Goal: Transaction & Acquisition: Purchase product/service

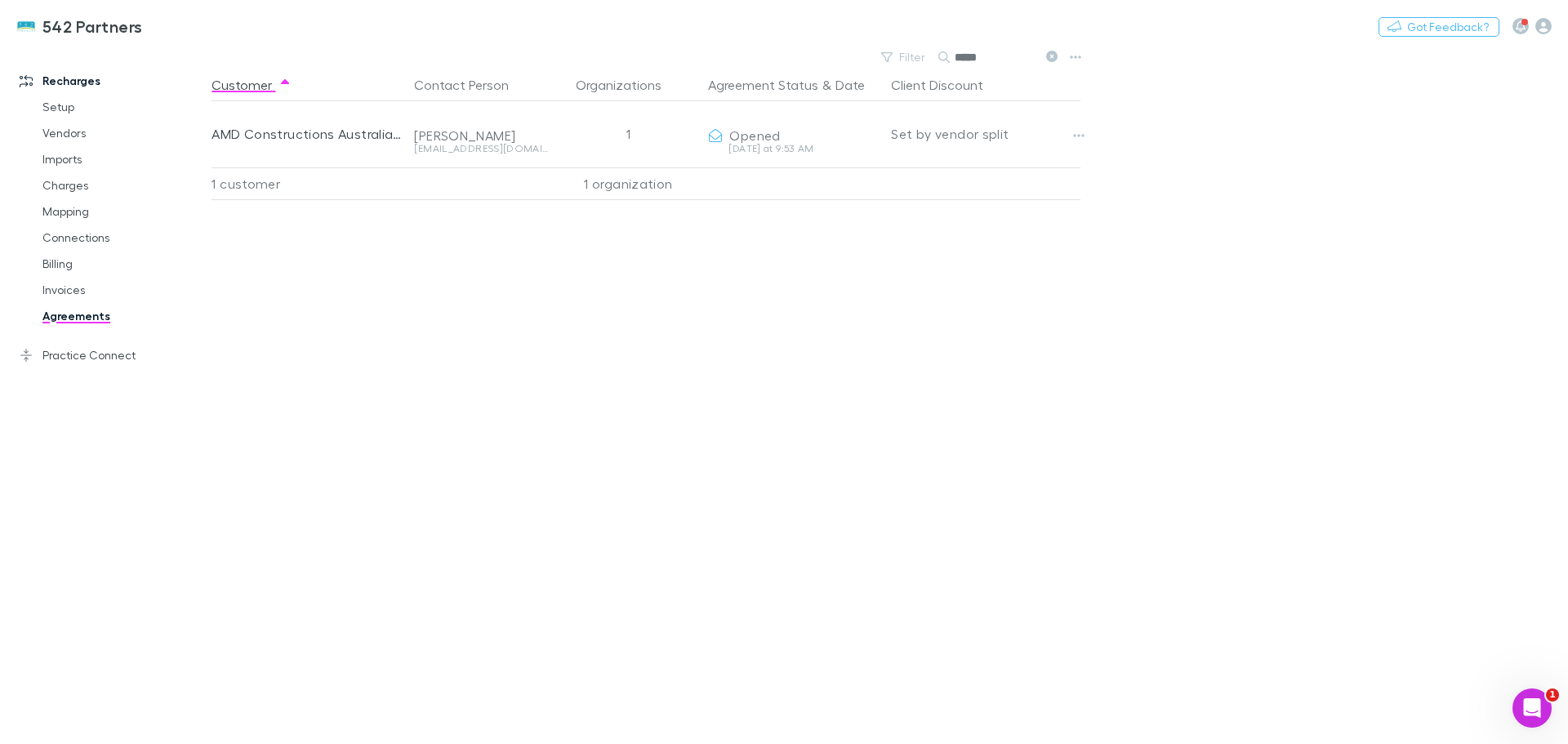
click at [56, 288] on link "Invoices" at bounding box center [123, 289] width 195 height 26
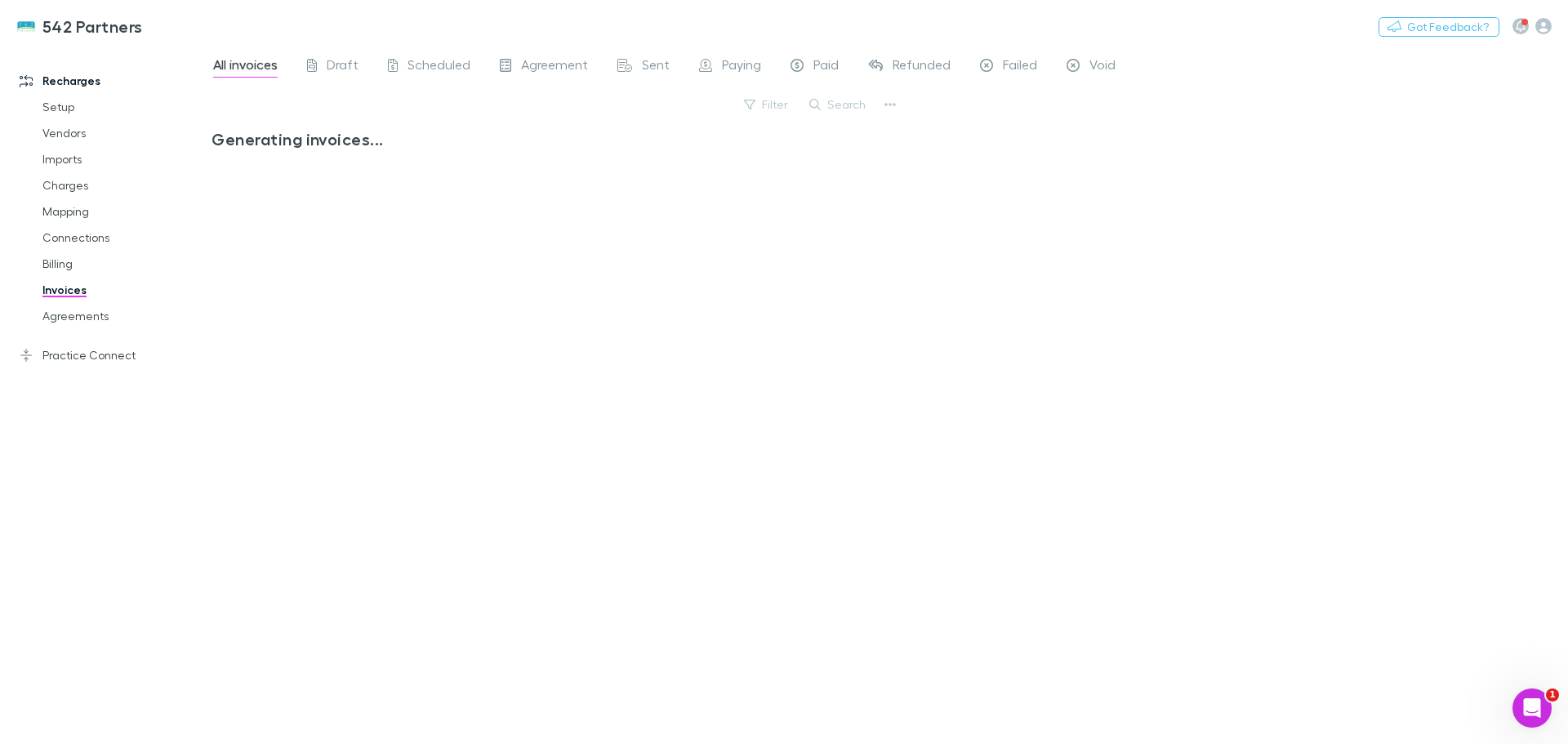
click at [1103, 67] on span "Void" at bounding box center [1103, 66] width 26 height 22
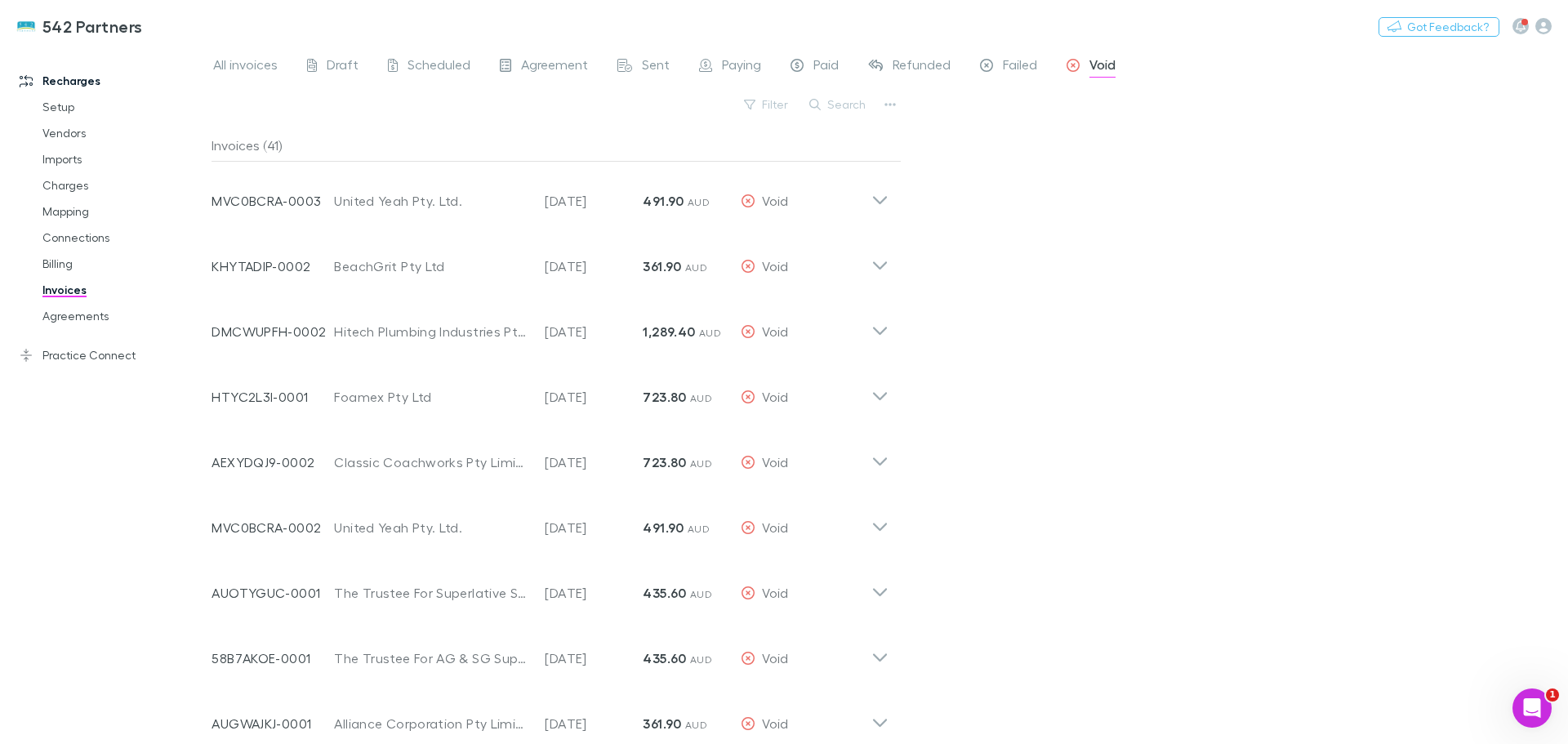
click at [888, 103] on icon "button" at bounding box center [890, 104] width 11 height 13
click at [750, 193] on p "Export line items" at bounding box center [789, 187] width 198 height 20
drag, startPoint x: 208, startPoint y: 143, endPoint x: 1121, endPoint y: 607, distance: 1024.1
click at [1121, 607] on div "Recharges Setup Vendors Imports Charges Mapping Connections Billing Invoices Ag…" at bounding box center [784, 394] width 1568 height 698
click at [877, 391] on icon at bounding box center [880, 390] width 17 height 33
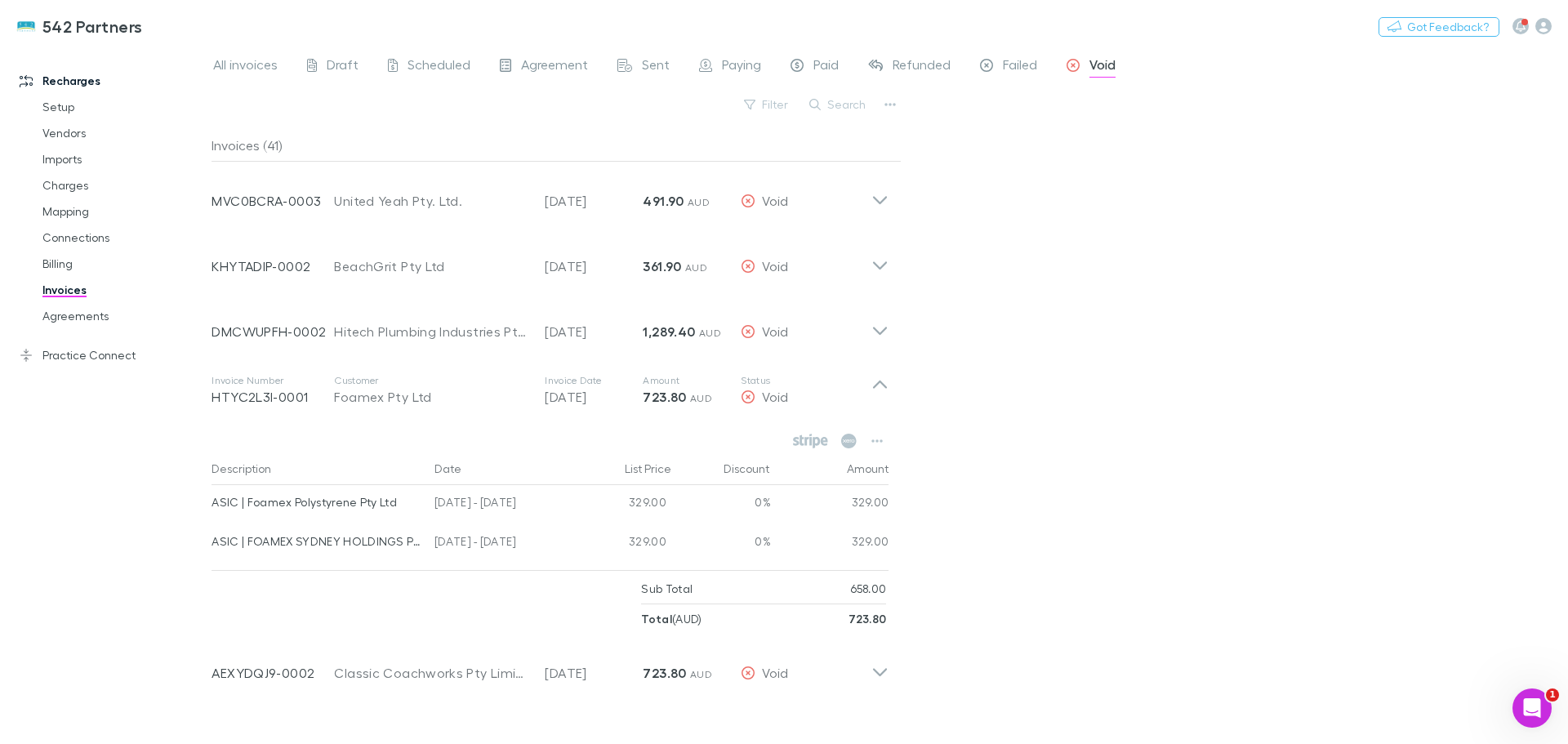
click at [876, 389] on icon at bounding box center [880, 390] width 17 height 33
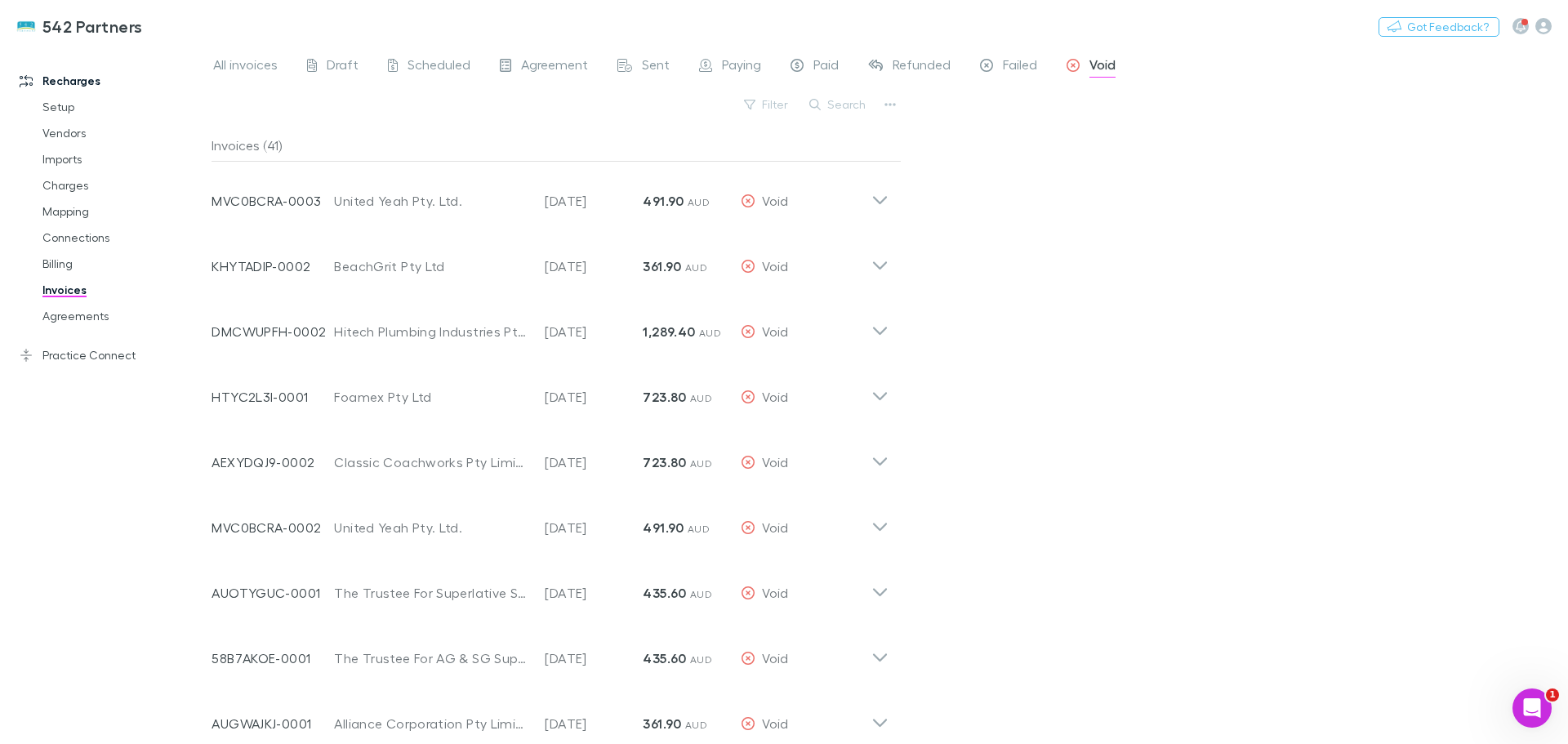
click at [880, 198] on icon at bounding box center [880, 195] width 17 height 33
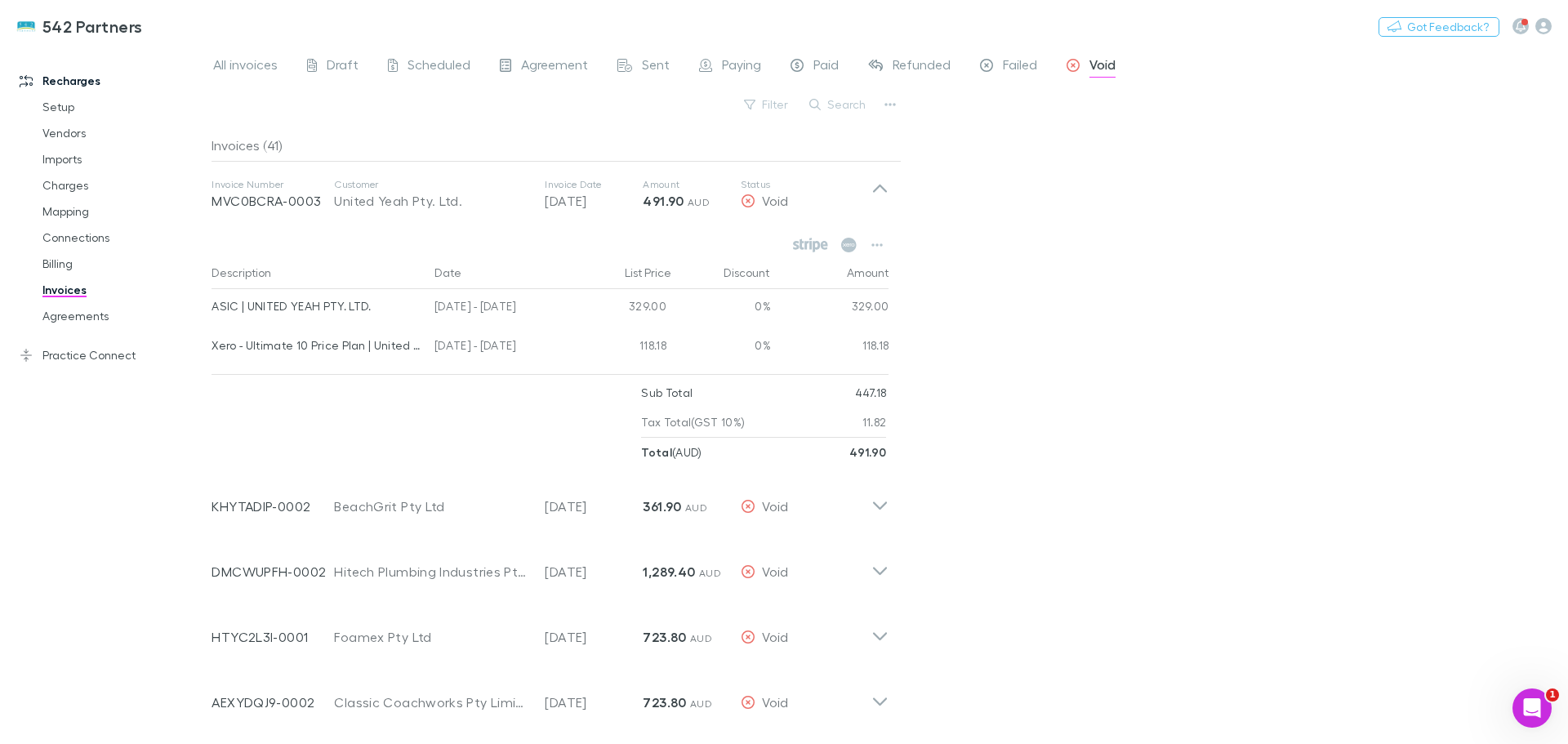
click at [877, 183] on icon at bounding box center [880, 195] width 17 height 33
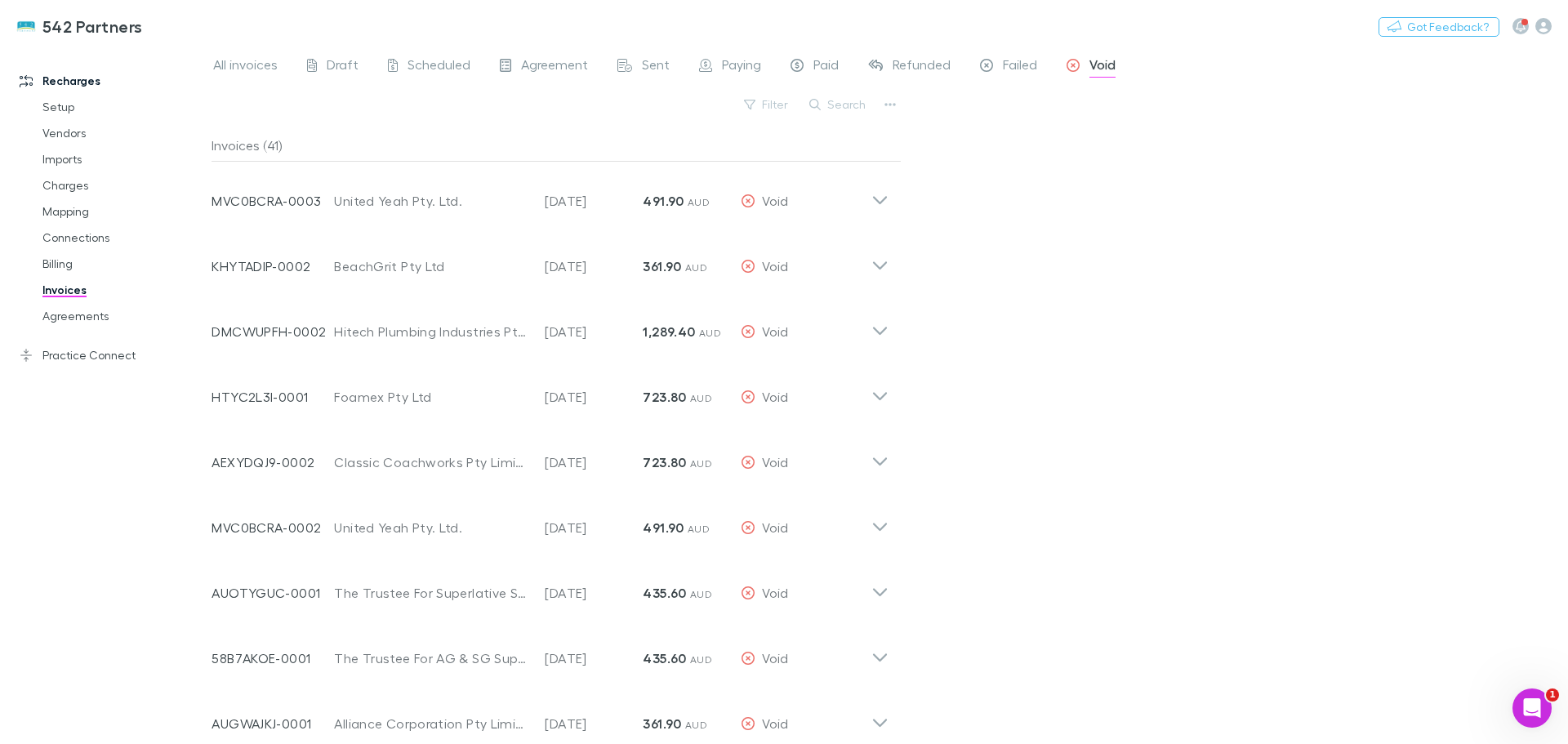
click at [877, 327] on icon at bounding box center [880, 325] width 17 height 33
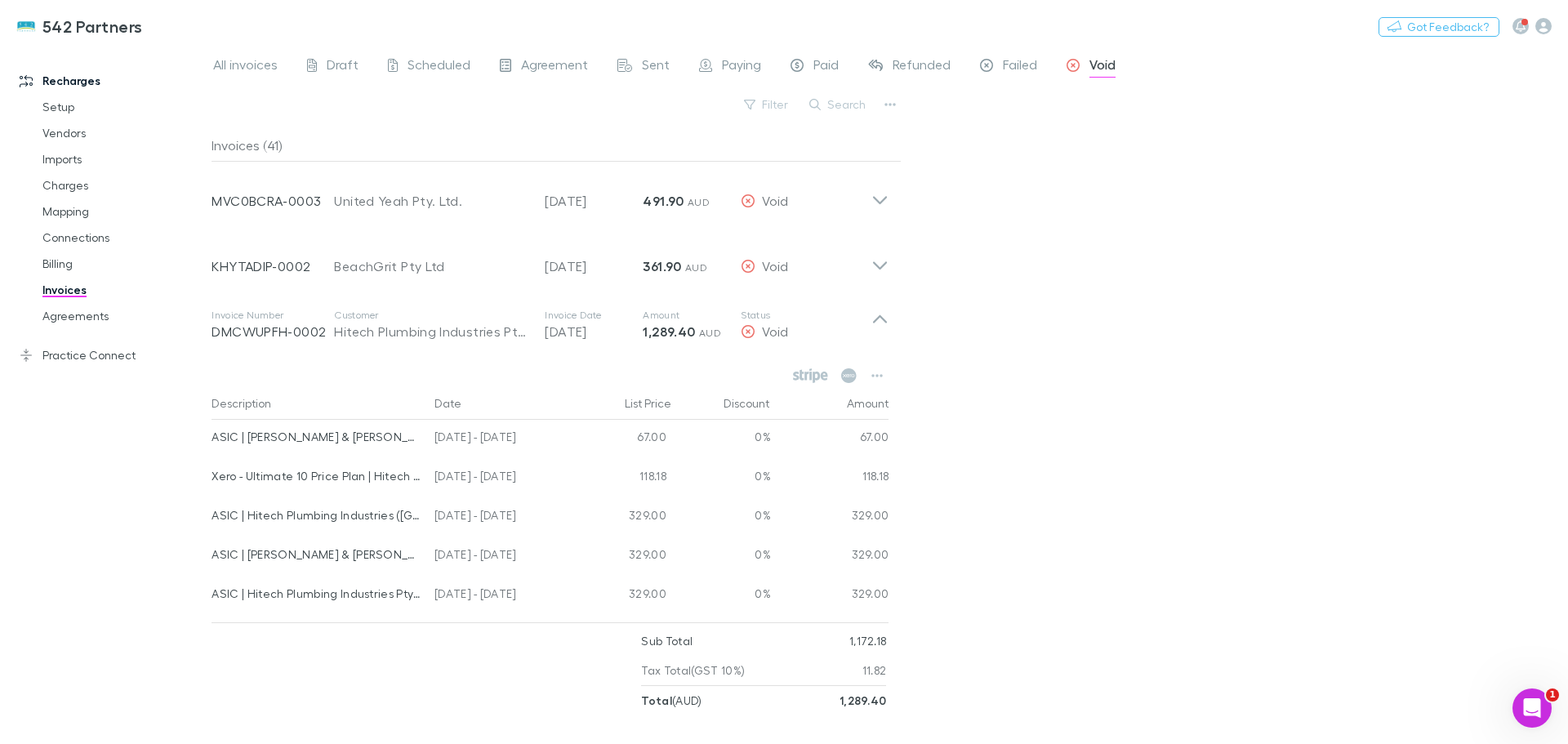
click at [881, 319] on icon at bounding box center [880, 325] width 17 height 33
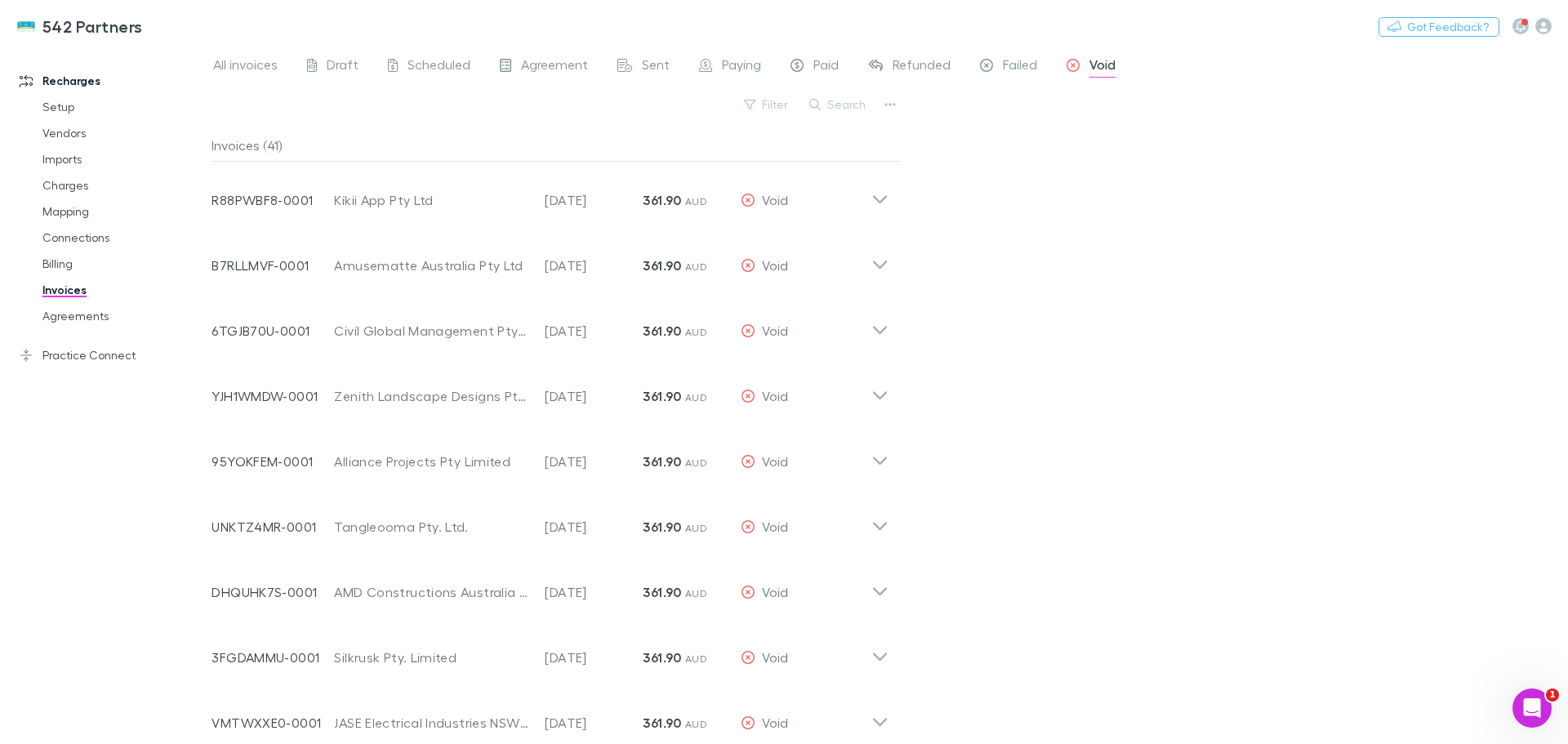
scroll to position [735, 0]
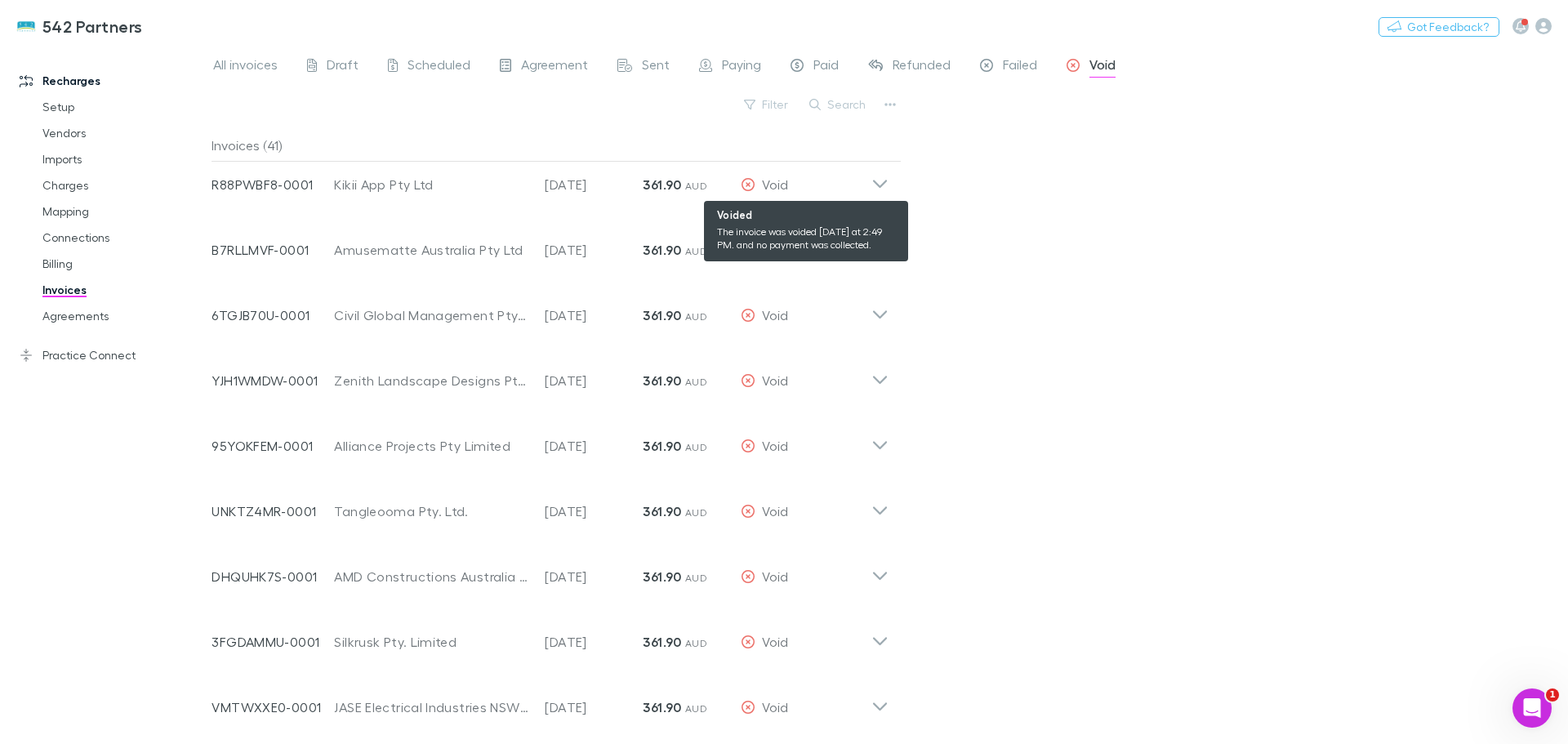
click at [868, 187] on div "Void" at bounding box center [806, 184] width 131 height 20
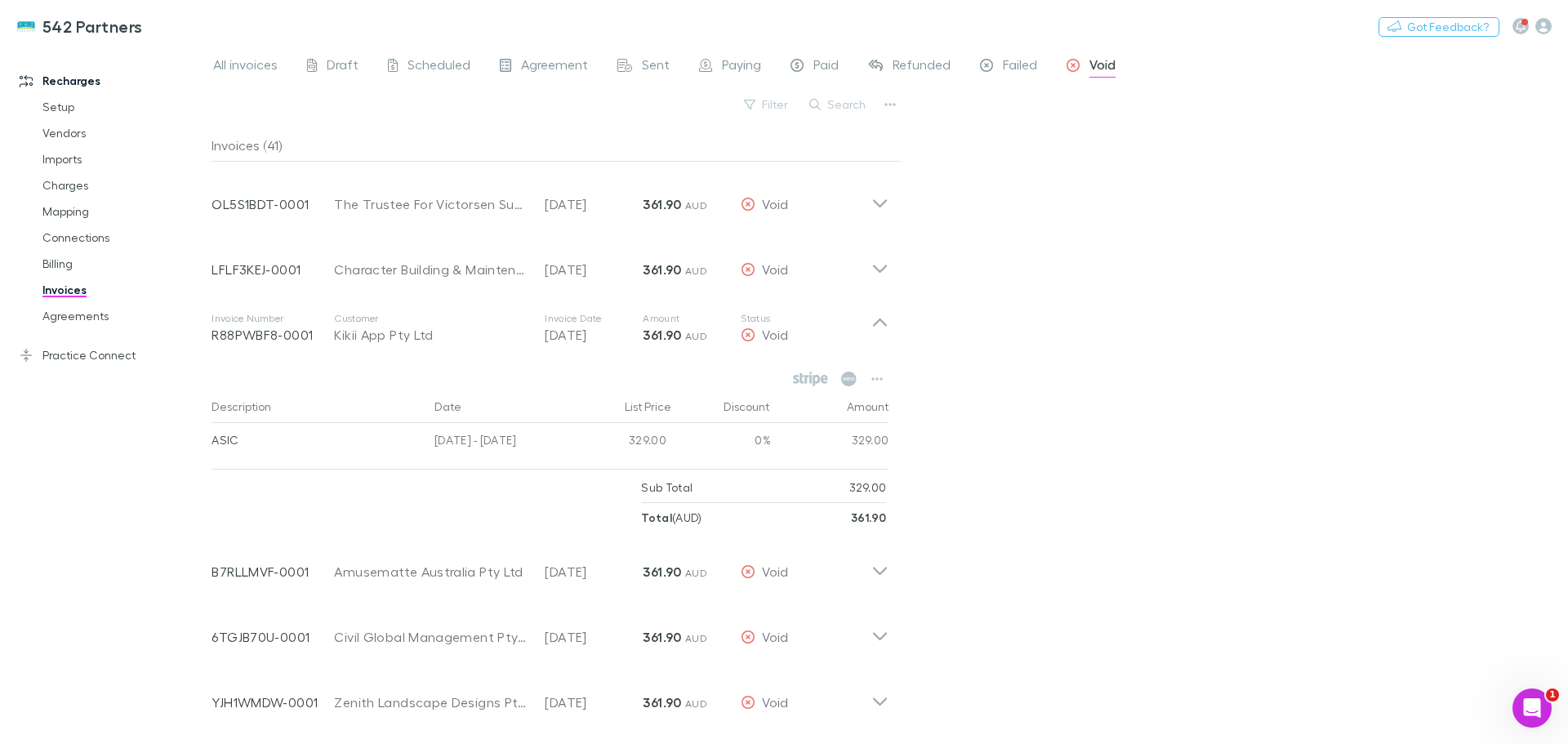
scroll to position [572, 0]
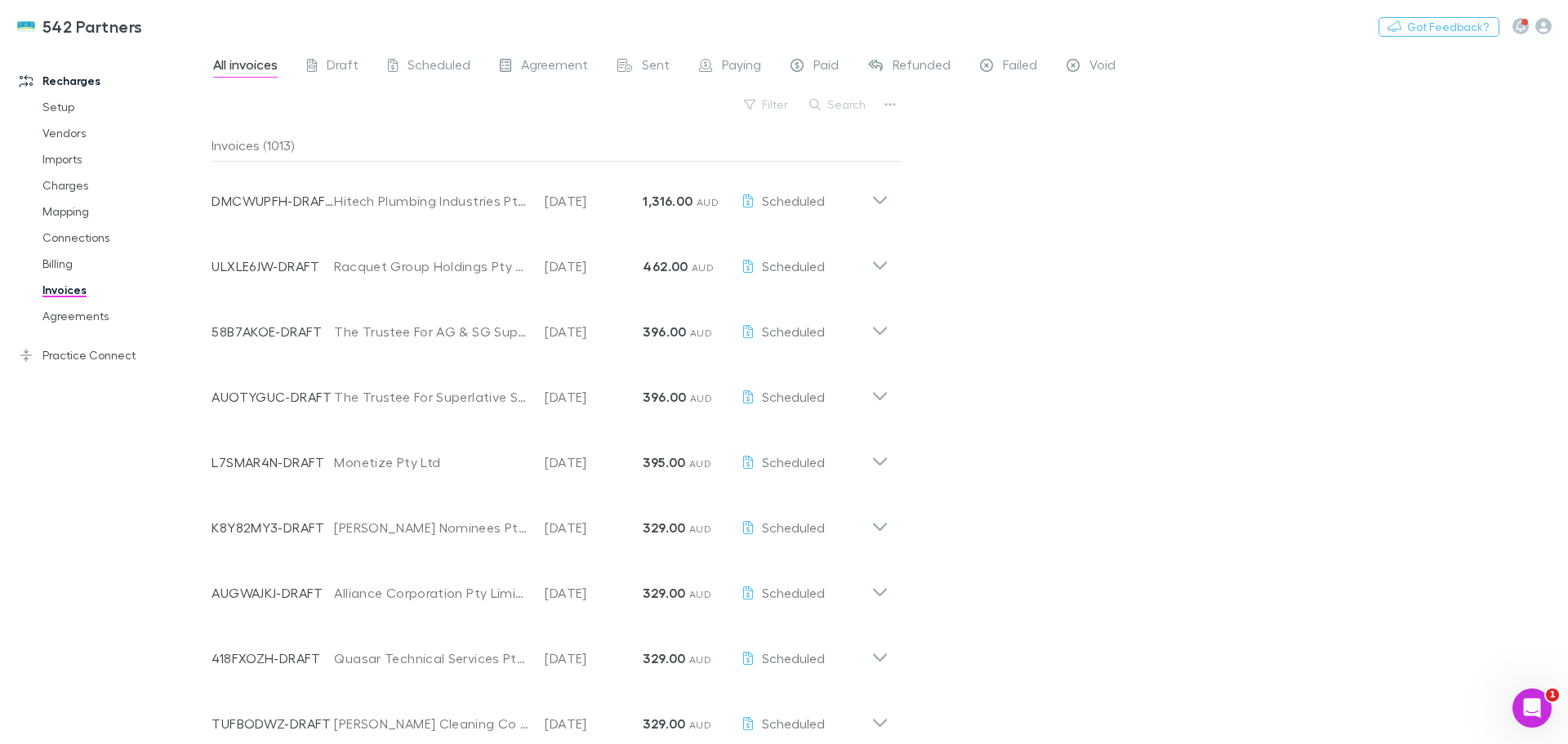
click at [831, 99] on button "Search" at bounding box center [838, 104] width 74 height 20
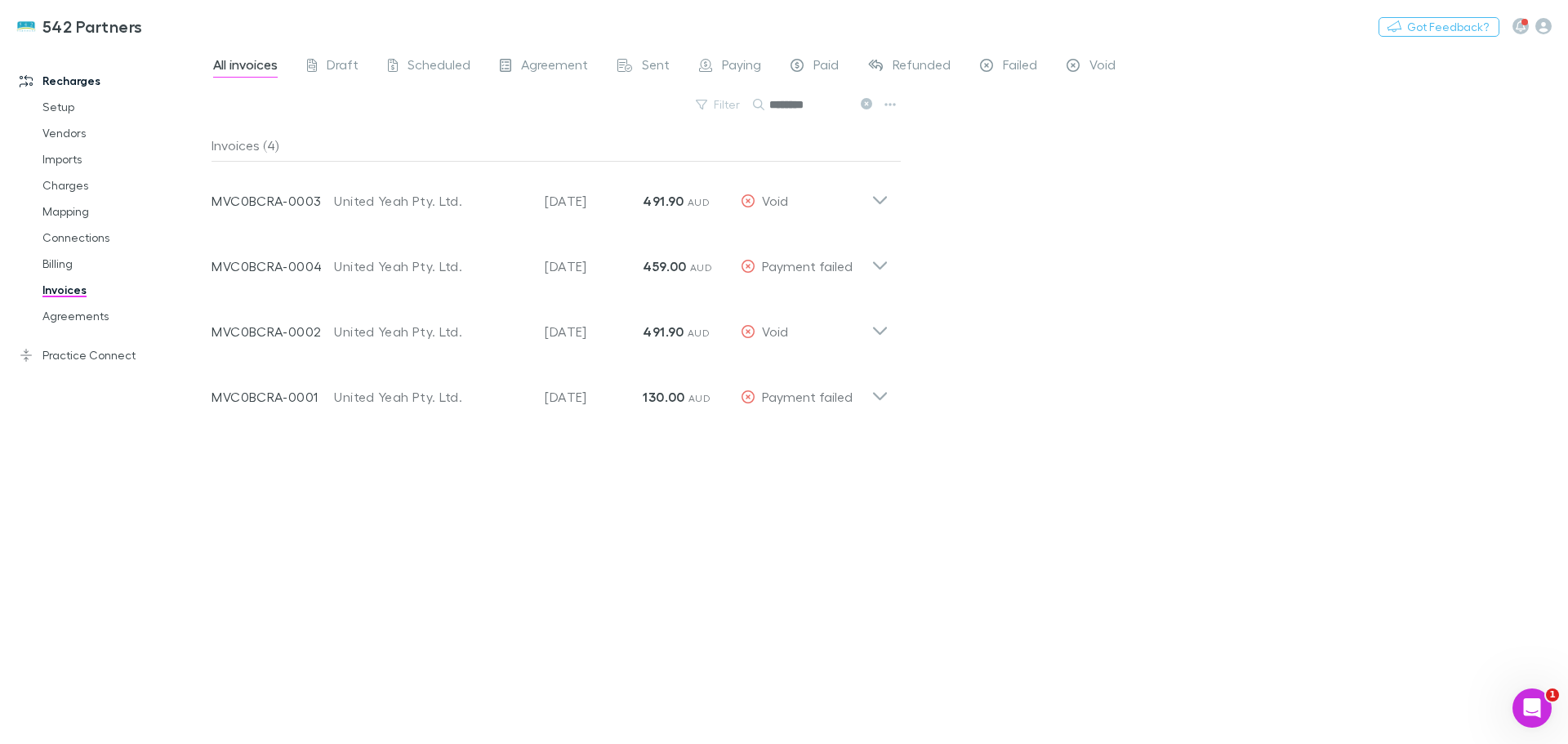
click at [869, 106] on icon at bounding box center [866, 103] width 11 height 11
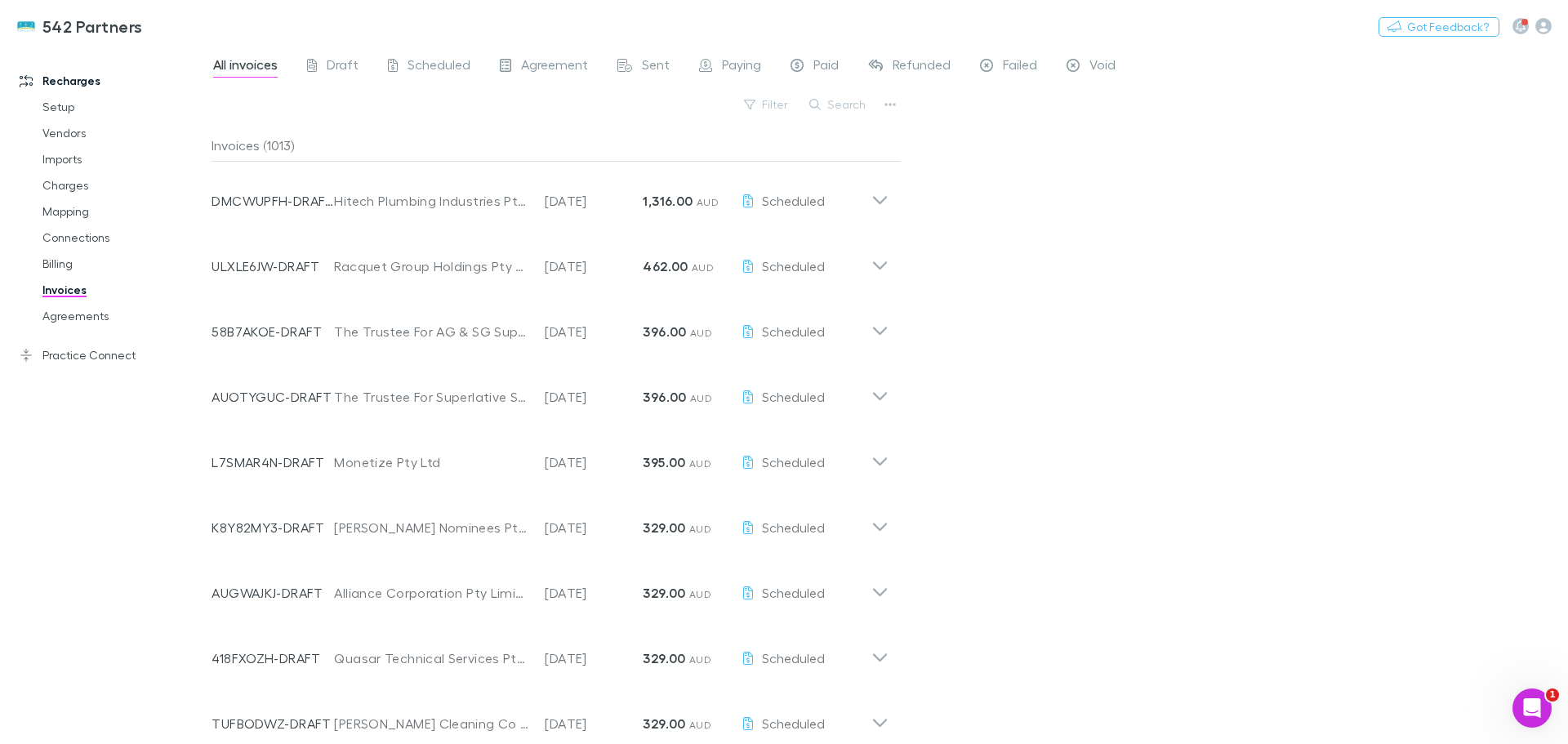
click at [877, 202] on icon at bounding box center [880, 195] width 17 height 33
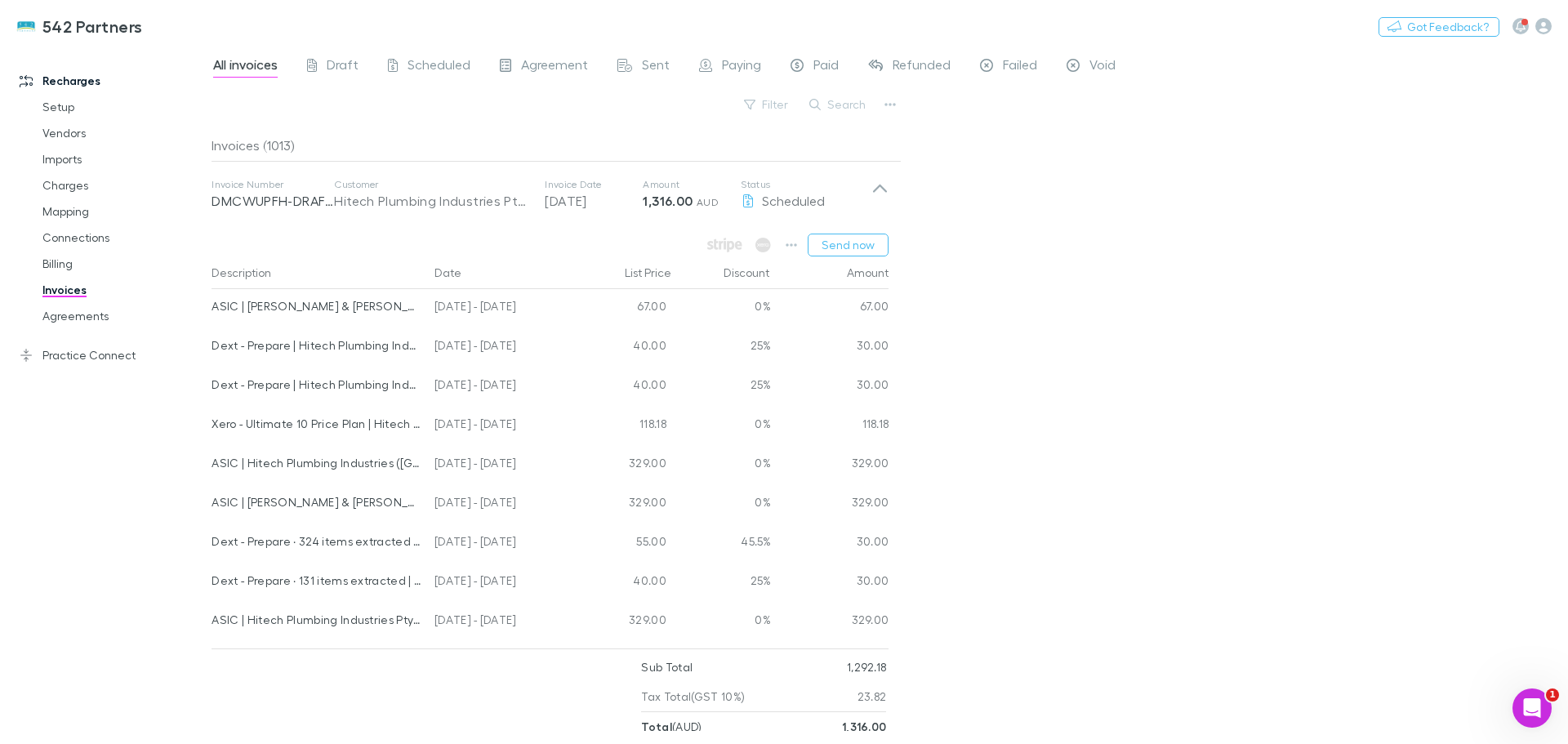
click at [878, 187] on icon at bounding box center [880, 188] width 14 height 8
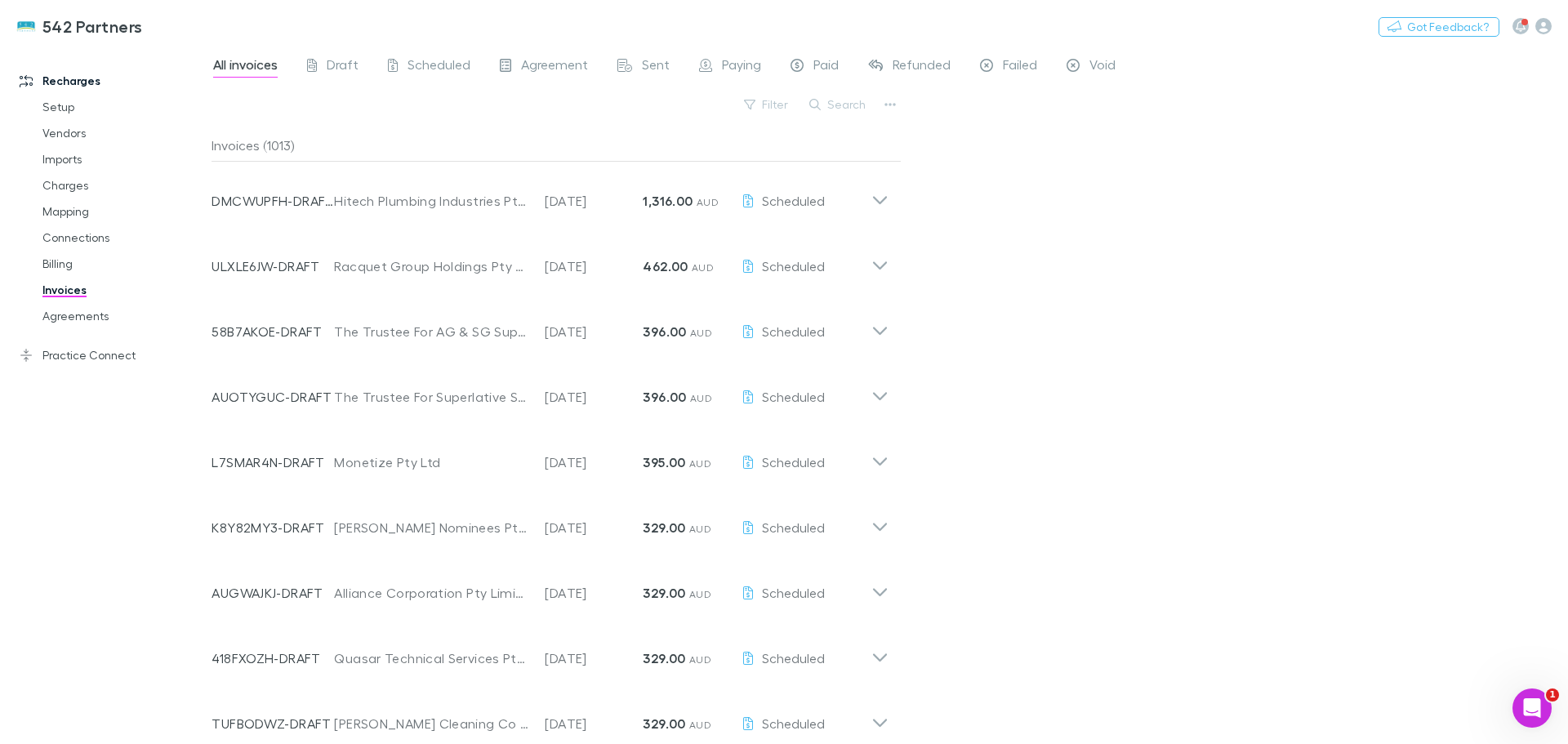
click at [897, 100] on button "button" at bounding box center [890, 104] width 23 height 23
click at [783, 185] on p "Export line items" at bounding box center [789, 187] width 198 height 20
click at [878, 198] on icon at bounding box center [880, 195] width 17 height 33
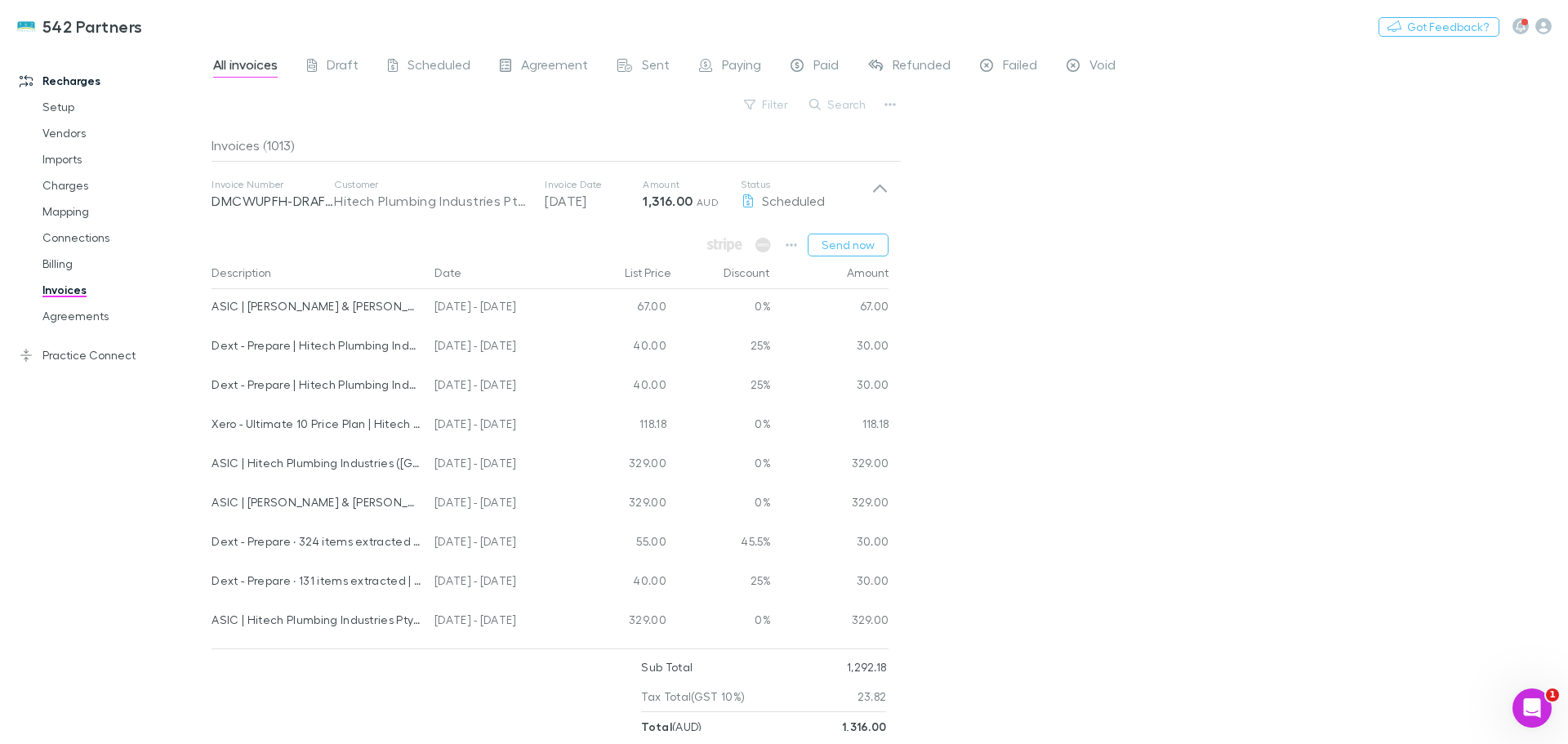
click at [871, 184] on p "Status" at bounding box center [806, 184] width 131 height 13
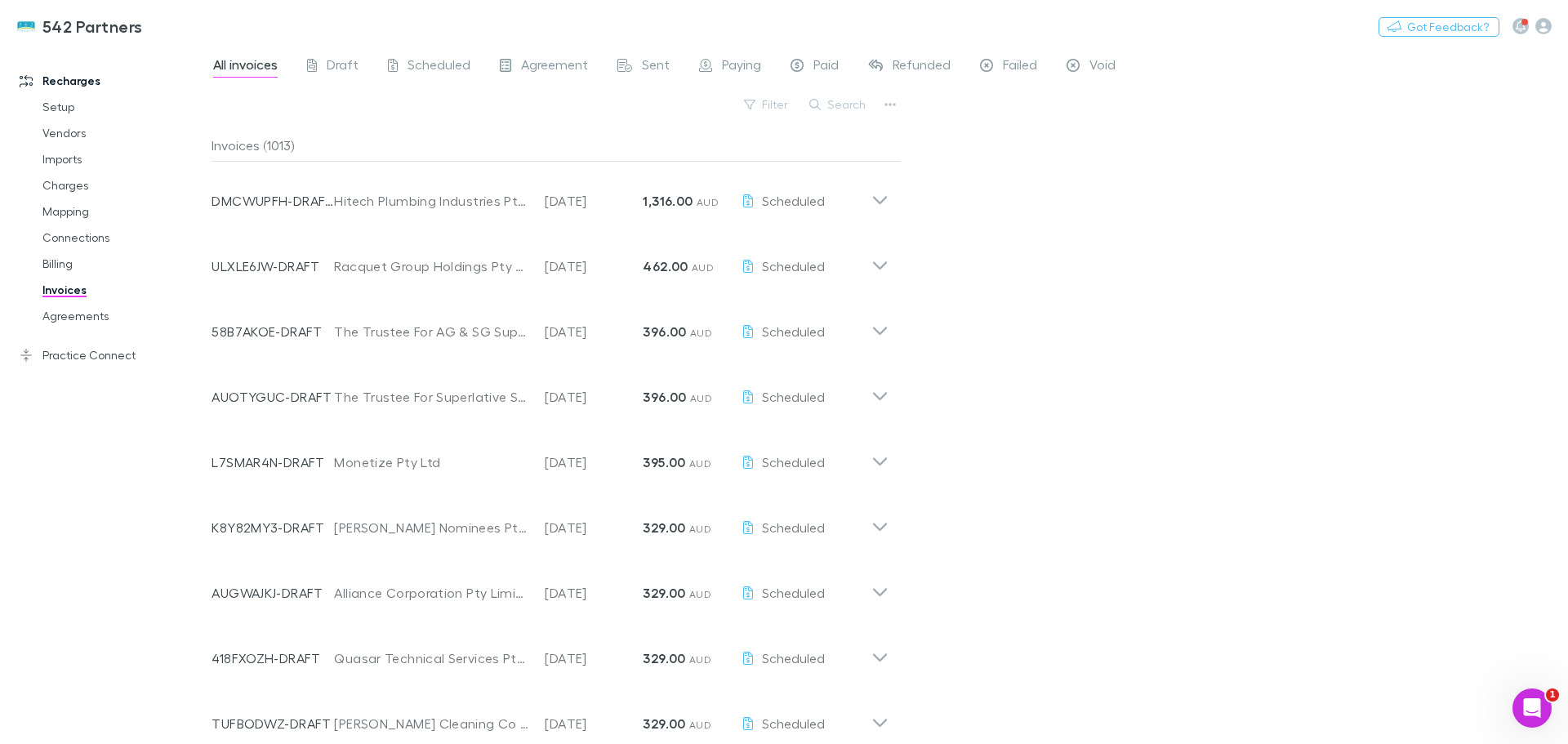
click at [846, 103] on button "Search" at bounding box center [838, 104] width 74 height 20
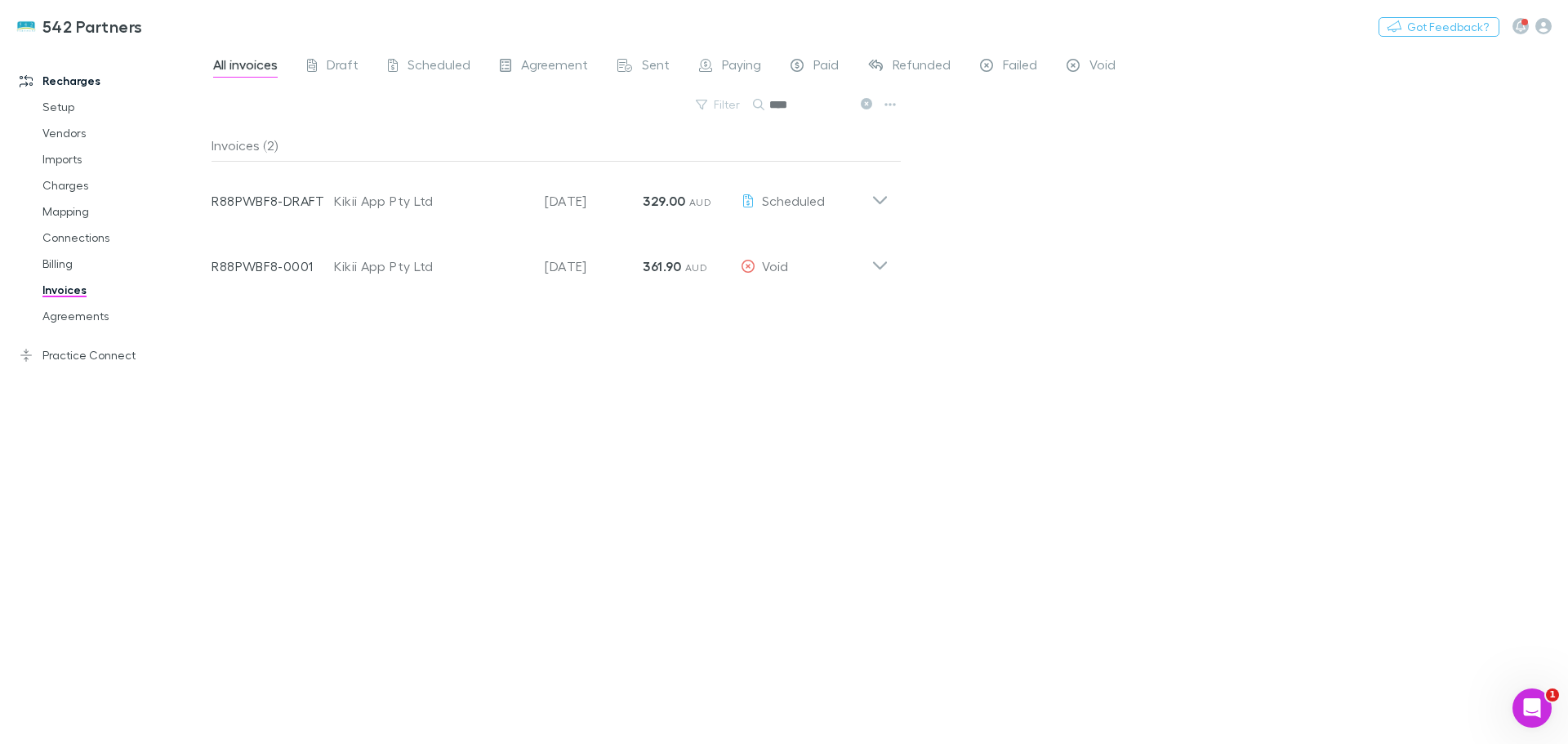
type input "****"
click at [880, 198] on icon at bounding box center [880, 195] width 17 height 33
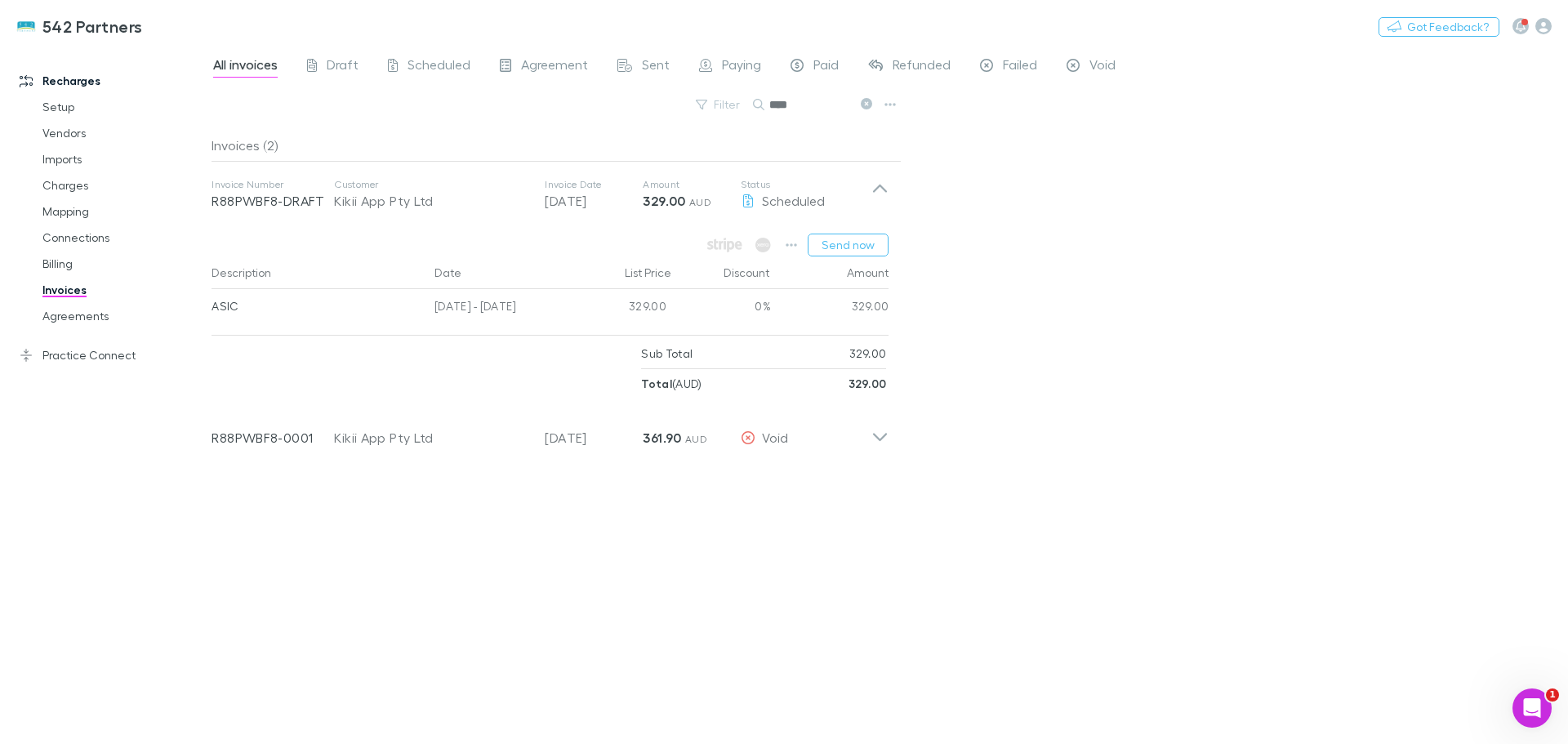
click at [854, 246] on button "Send now" at bounding box center [849, 245] width 81 height 23
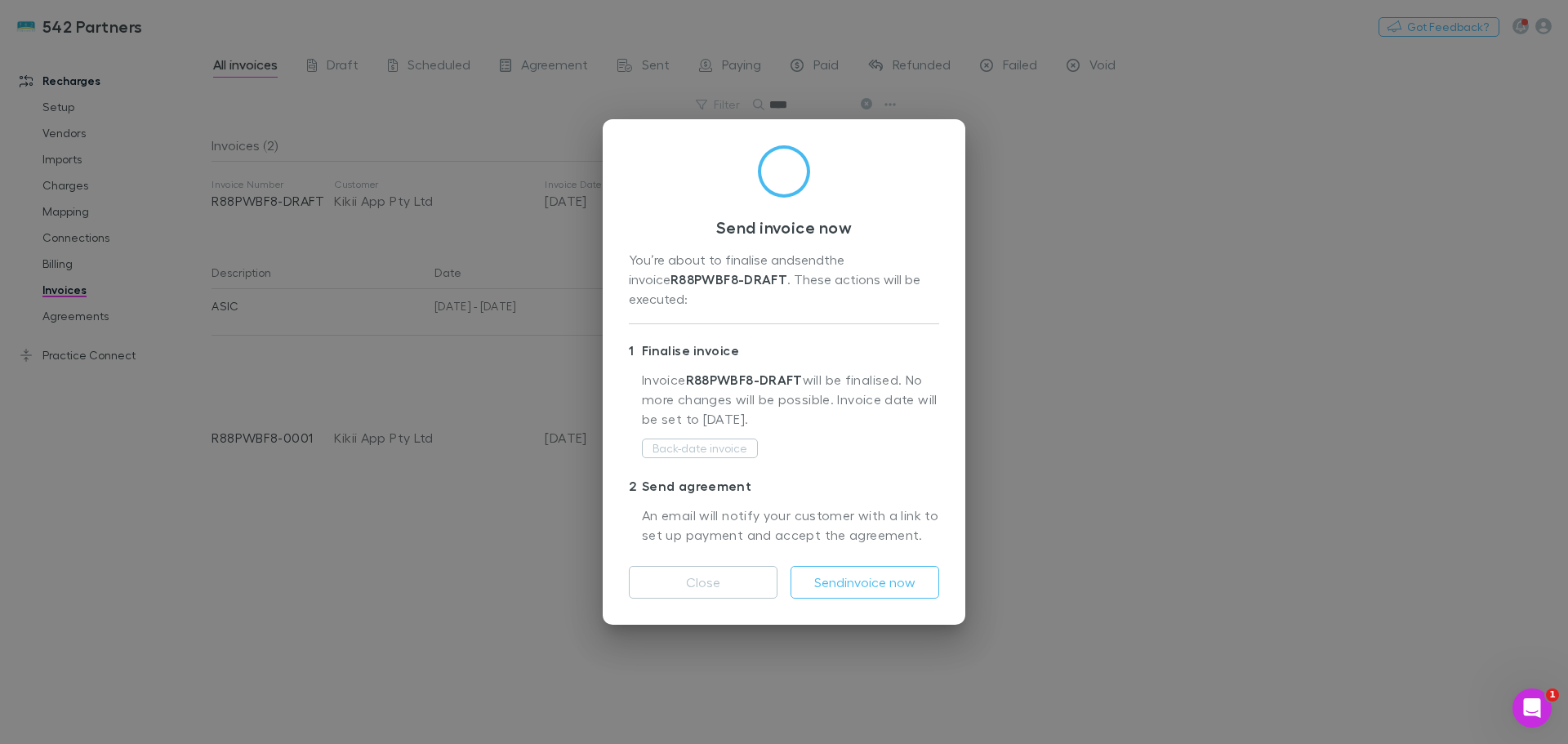
click at [876, 574] on button "Send invoice now" at bounding box center [865, 582] width 149 height 33
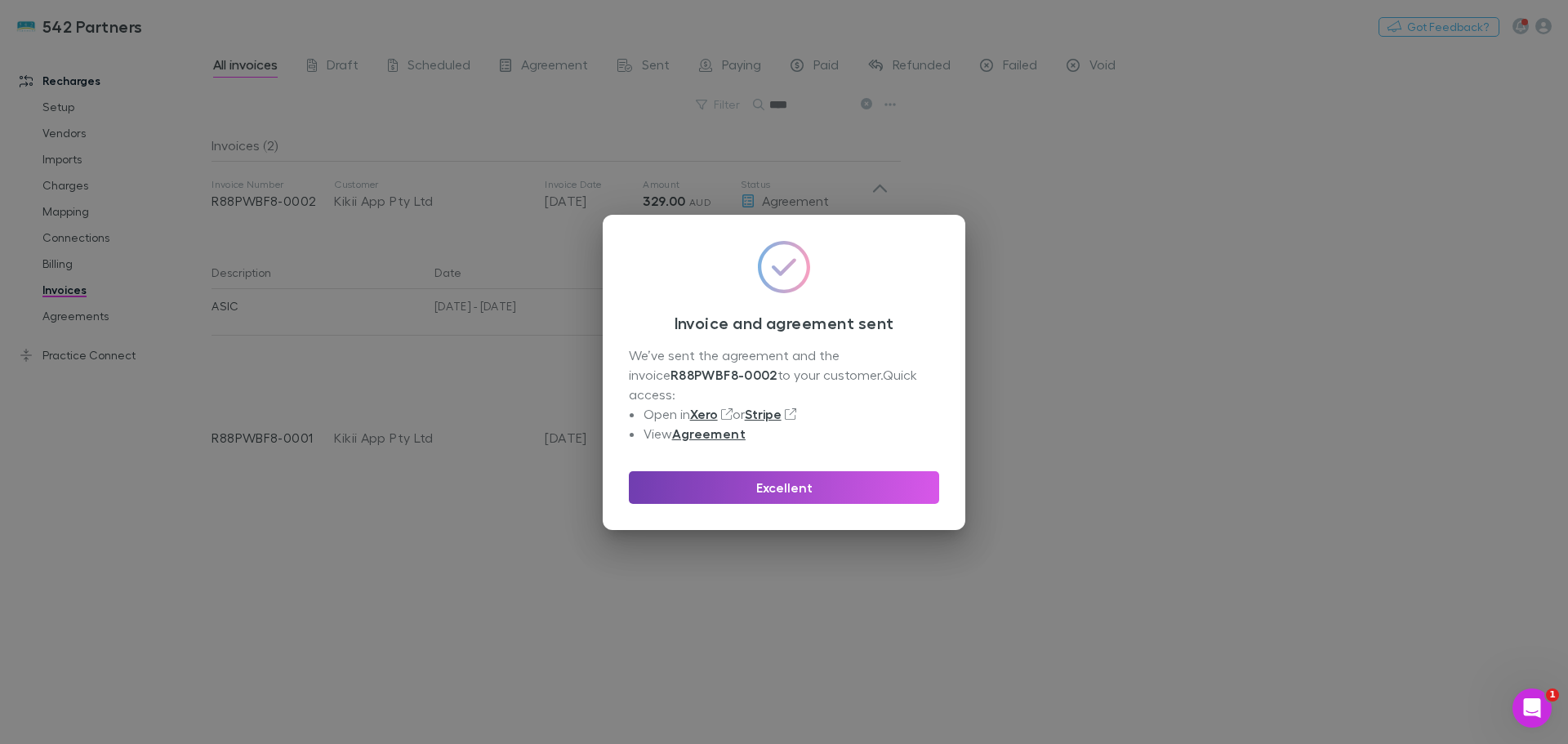
click at [769, 475] on button "Excellent" at bounding box center [784, 487] width 310 height 33
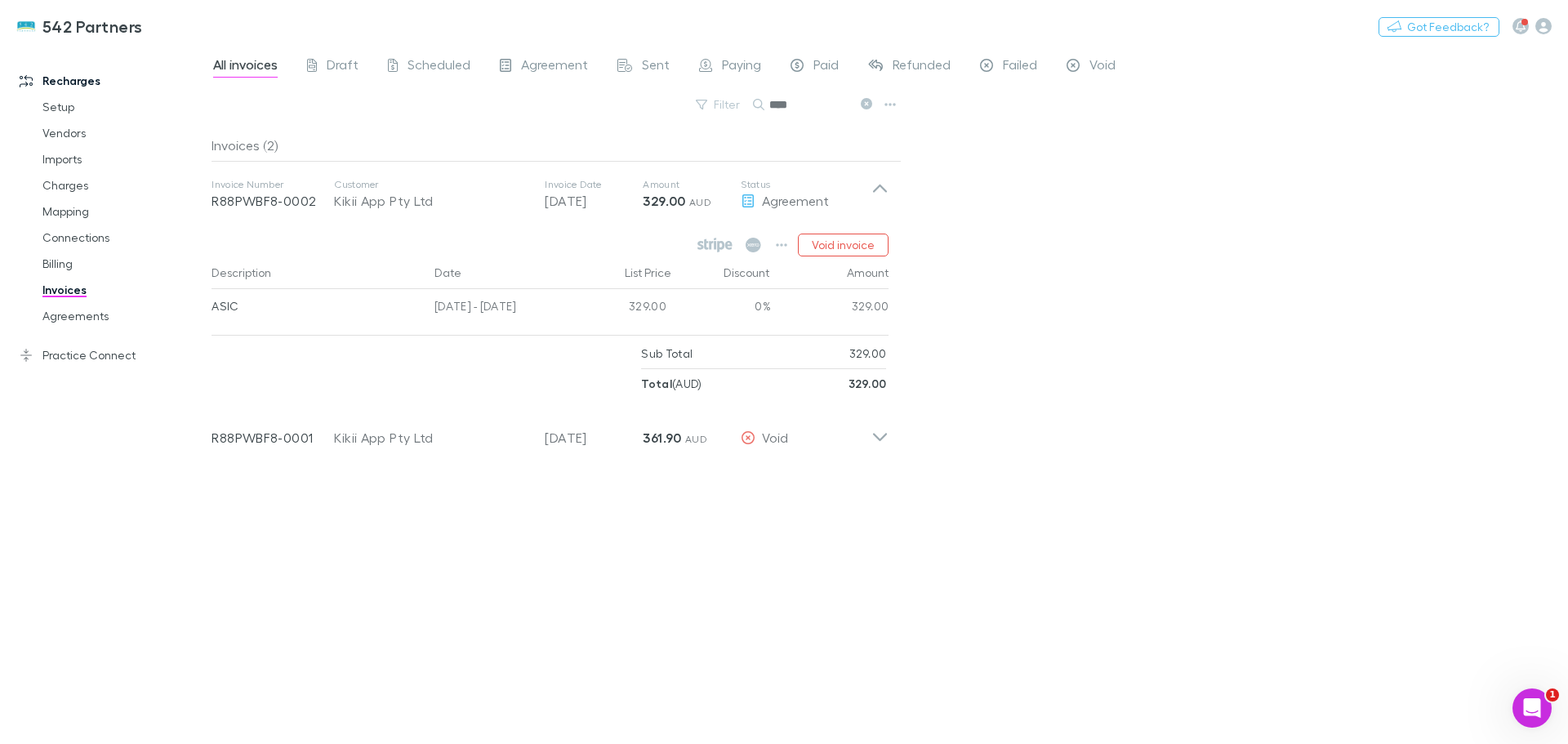
click at [868, 101] on icon at bounding box center [866, 103] width 11 height 11
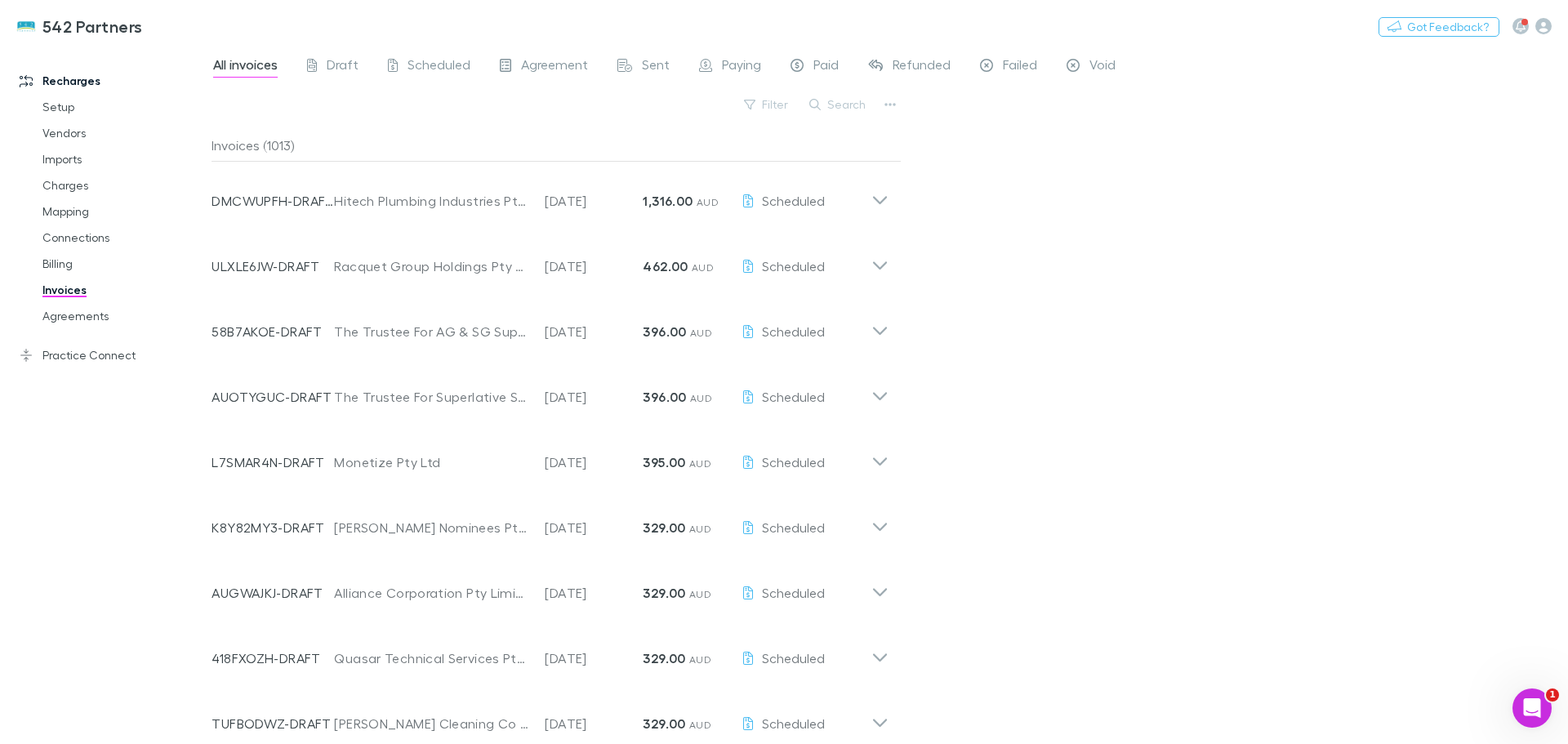
click at [878, 266] on icon at bounding box center [880, 264] width 14 height 8
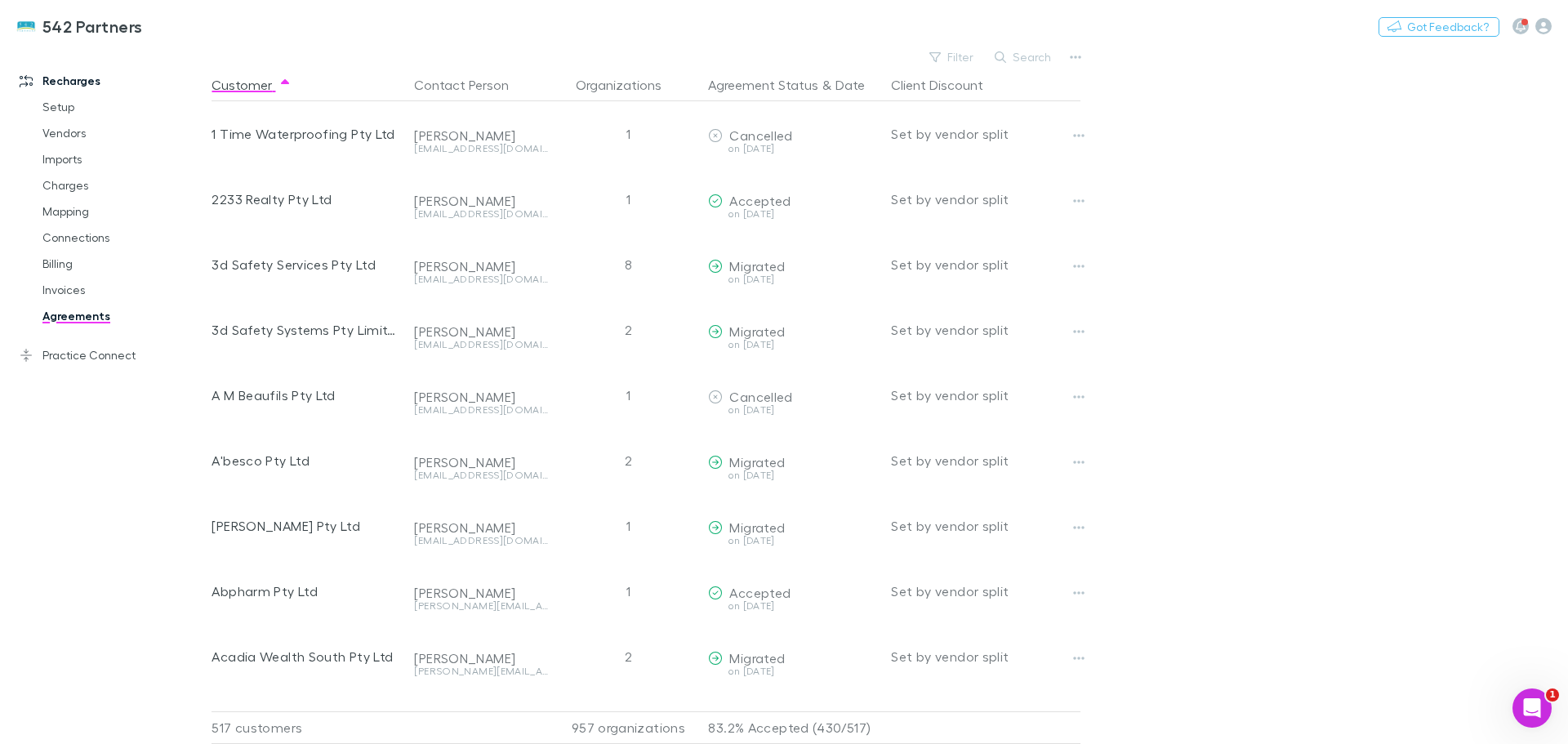
click at [1020, 55] on button "Search" at bounding box center [1024, 57] width 74 height 20
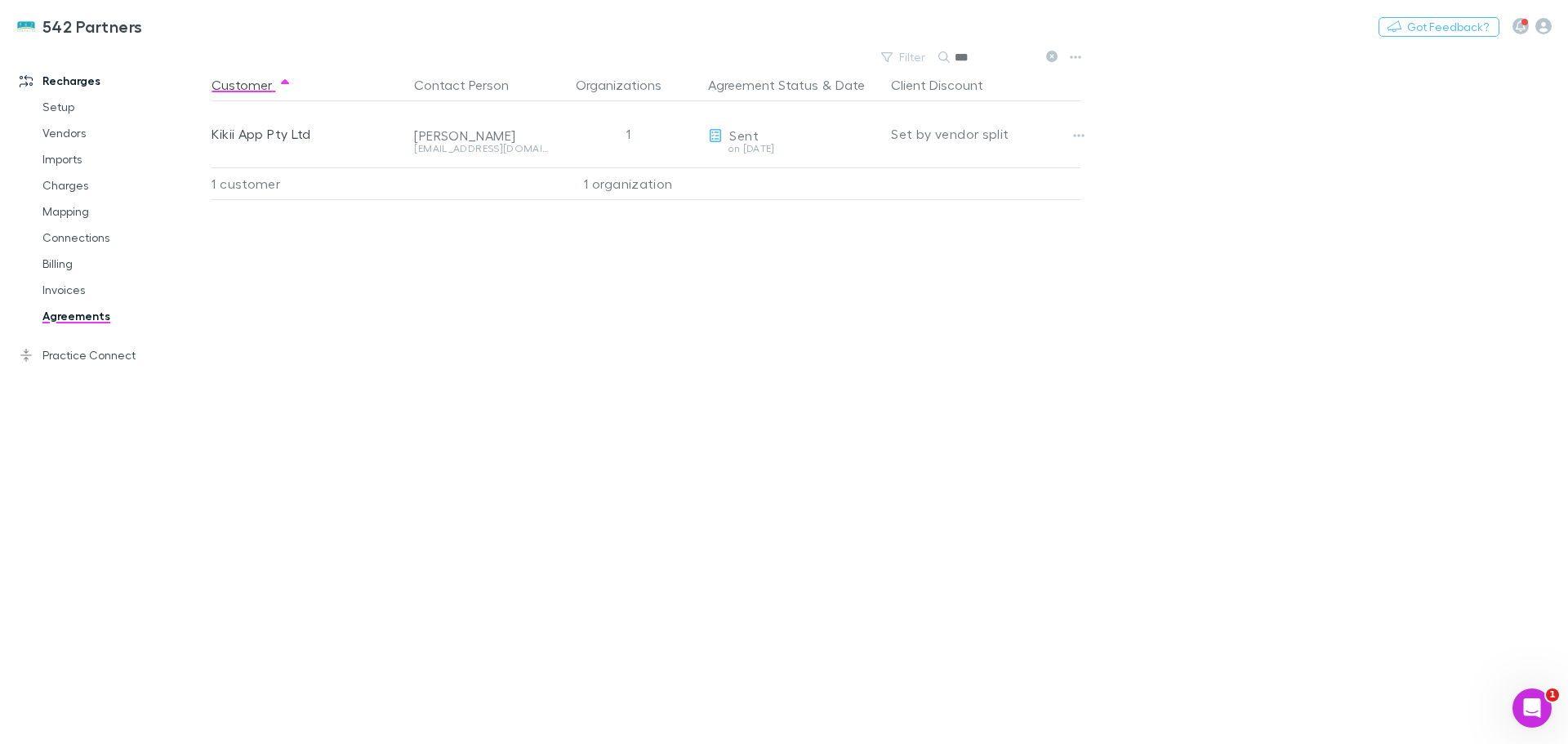
type input "***"
